Goal: Transaction & Acquisition: Book appointment/travel/reservation

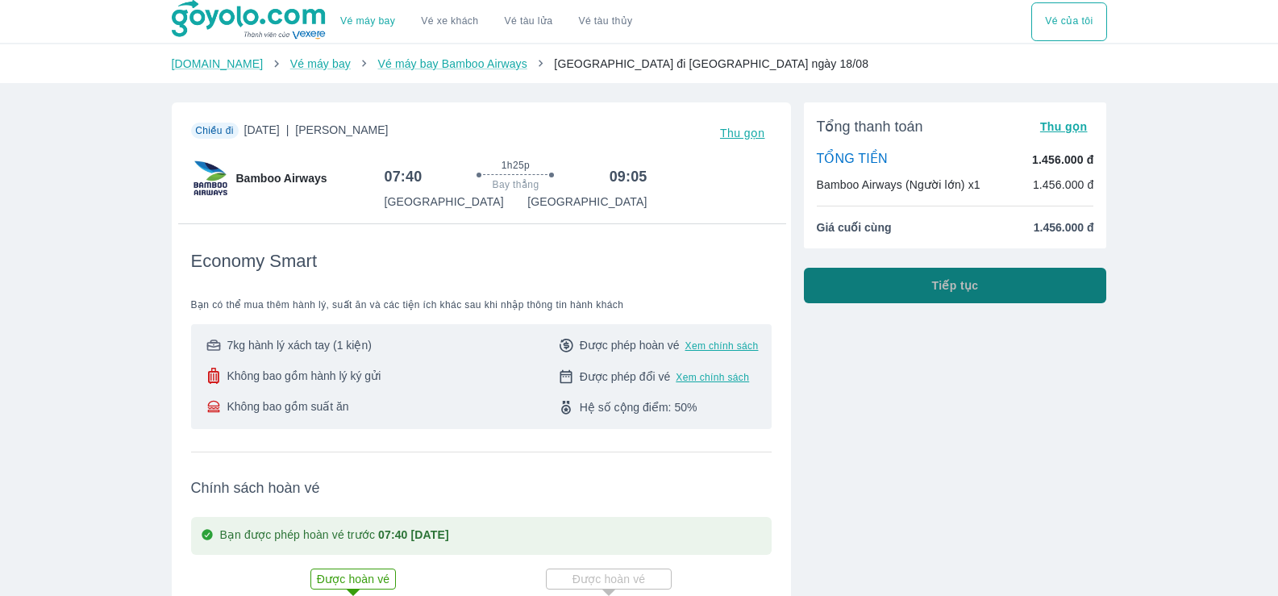
click at [896, 291] on button "Tiếp tục" at bounding box center [955, 285] width 303 height 35
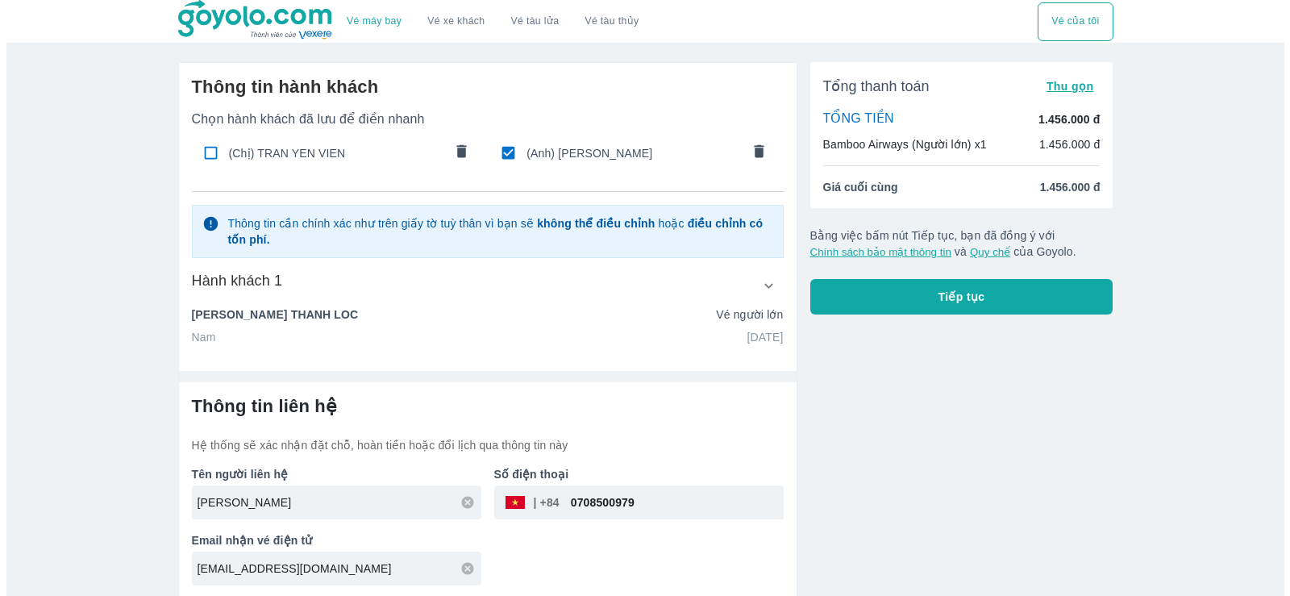
scroll to position [4, 0]
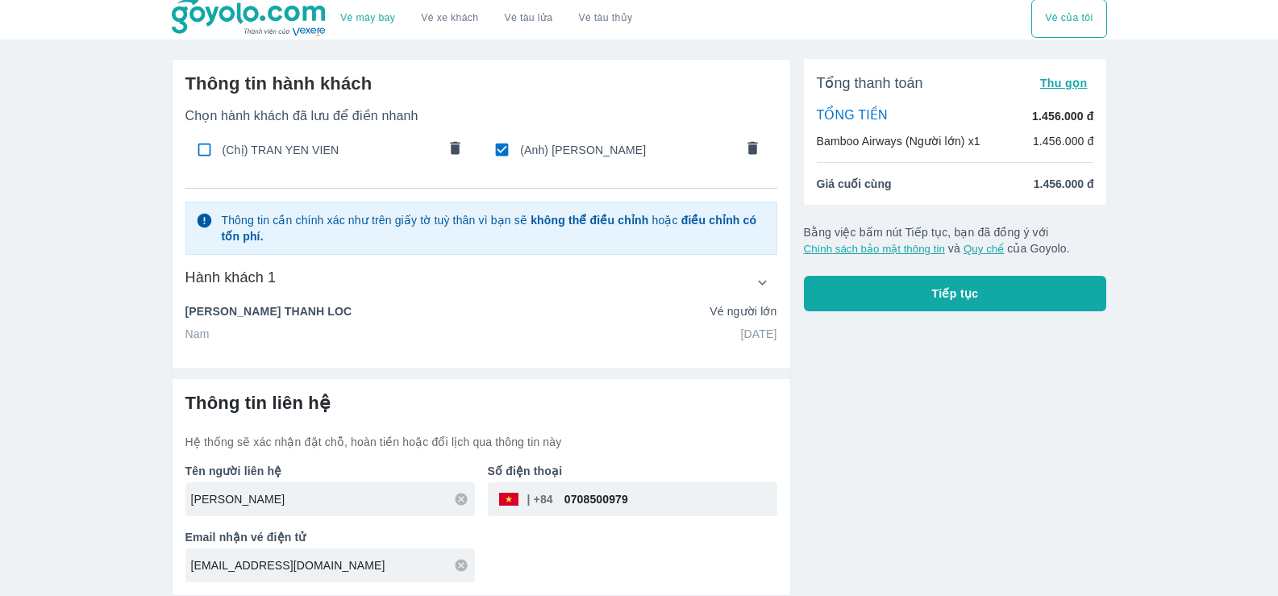
click at [915, 309] on button "Tiếp tục" at bounding box center [955, 293] width 303 height 35
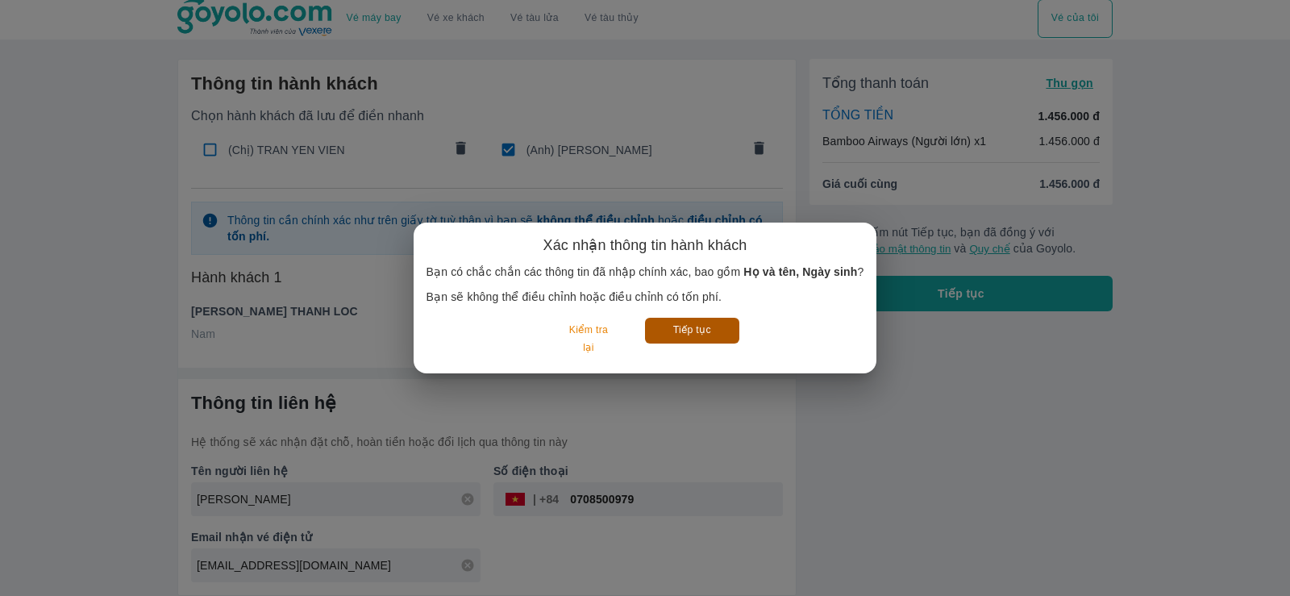
click at [724, 335] on button "Tiếp tục" at bounding box center [692, 330] width 94 height 25
